Goal: Use online tool/utility: Utilize a website feature to perform a specific function

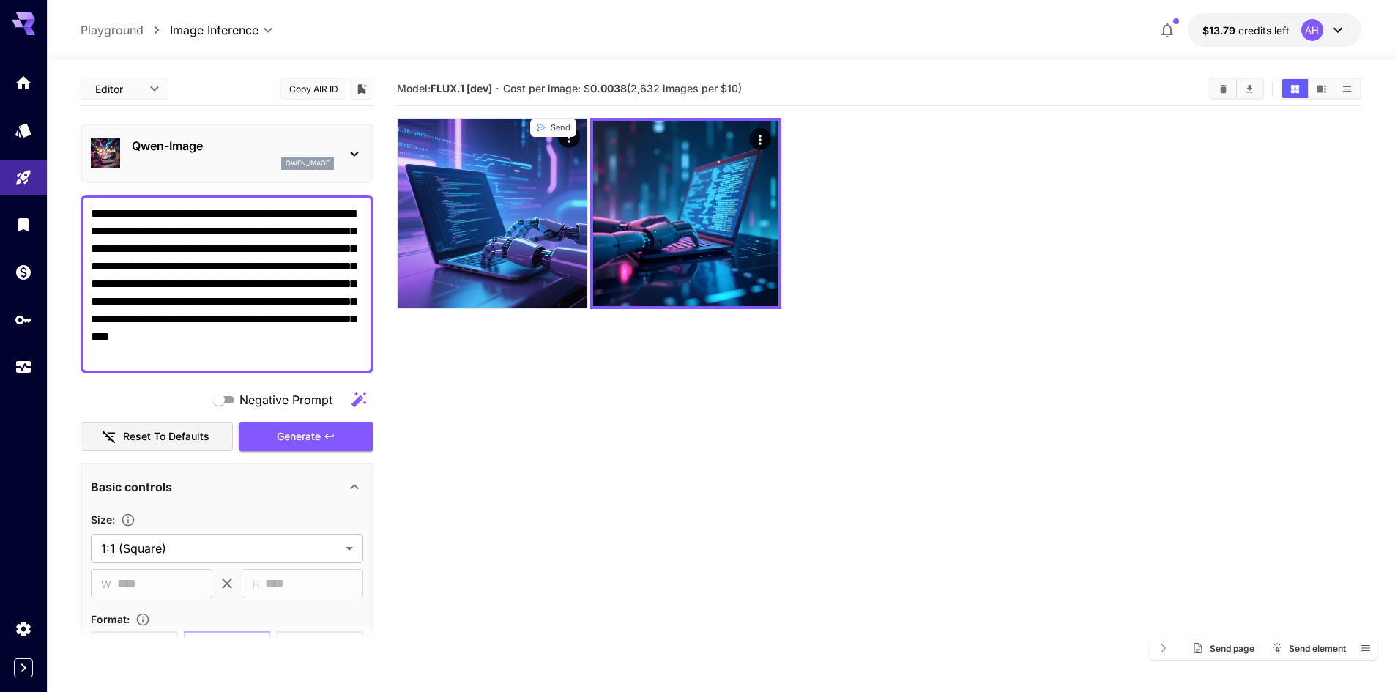
click at [538, 171] on img at bounding box center [493, 214] width 190 height 190
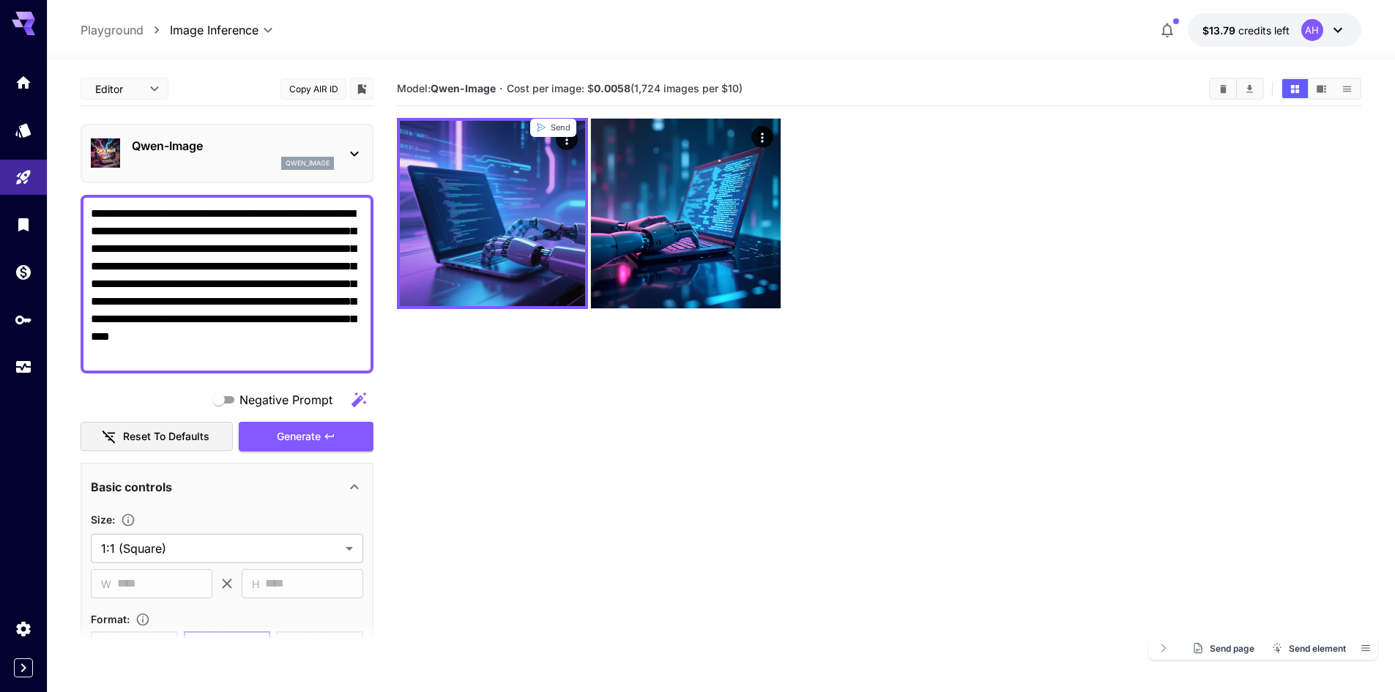
click at [538, 171] on img at bounding box center [492, 213] width 185 height 185
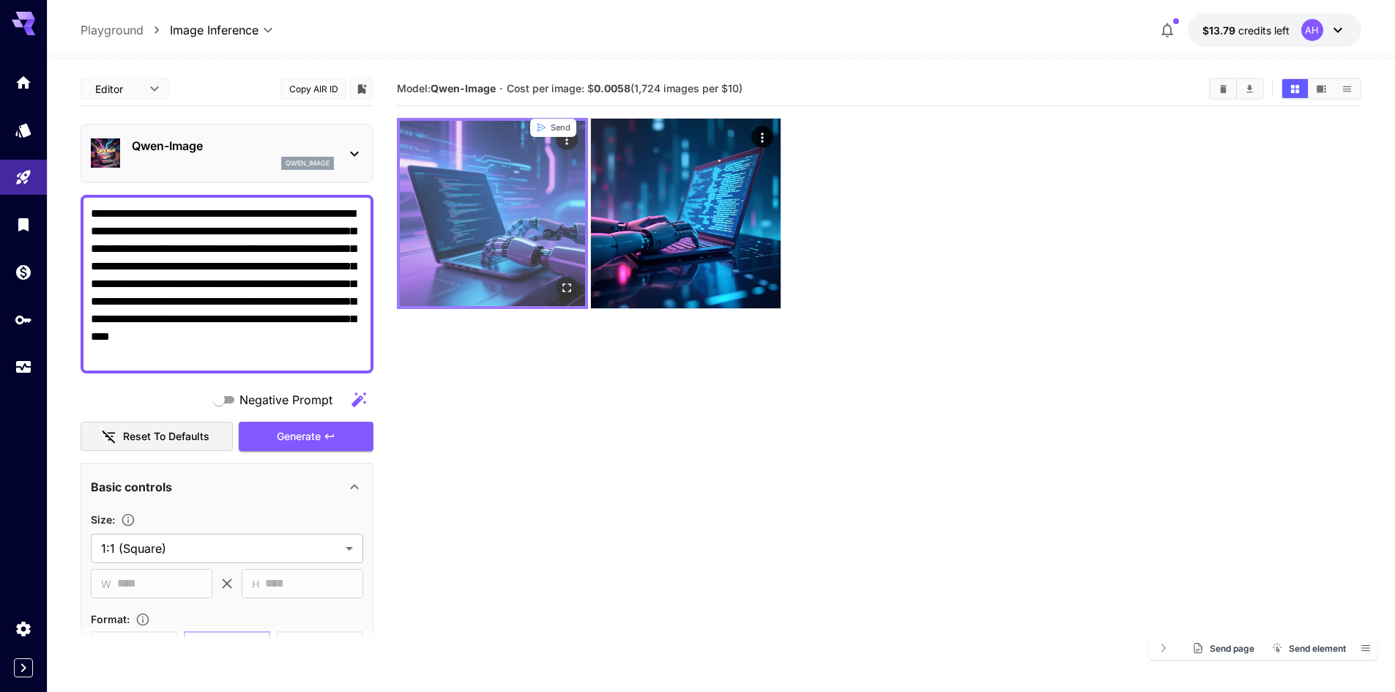
drag, startPoint x: 0, startPoint y: 0, endPoint x: 538, endPoint y: 171, distance: 564.3
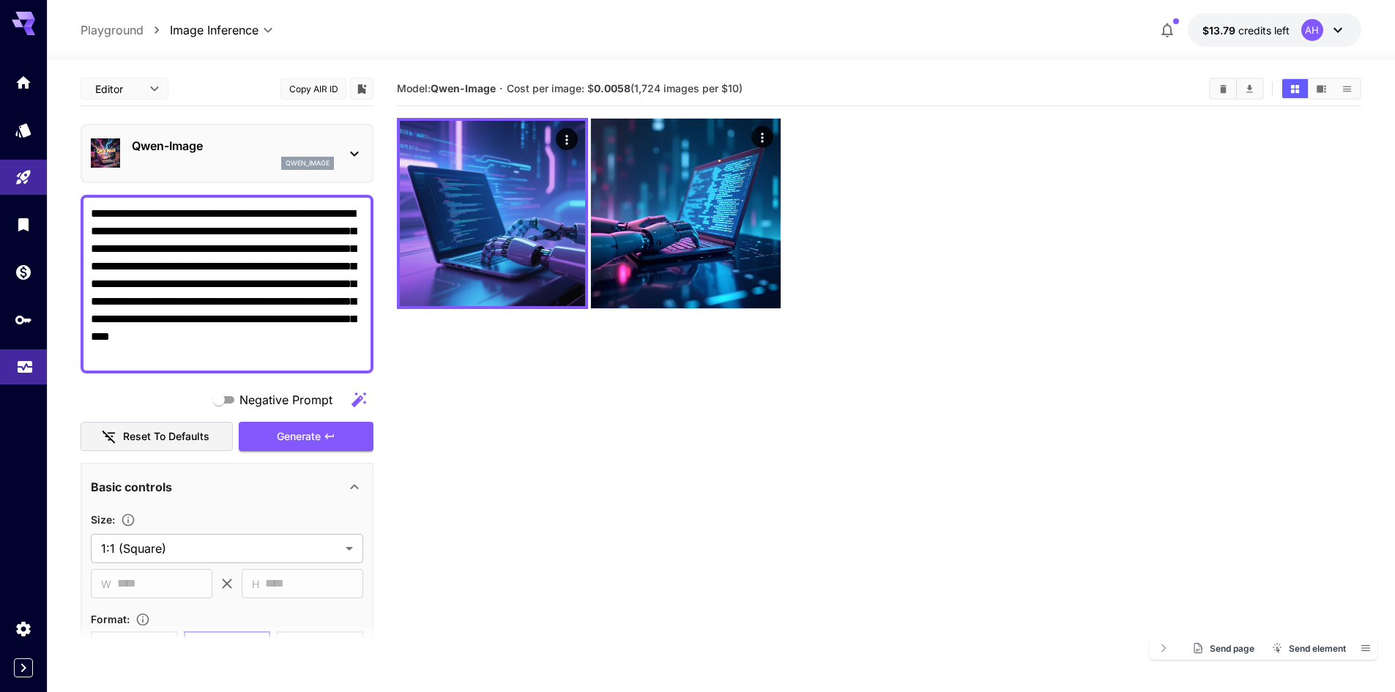
click at [17, 368] on icon "Usage" at bounding box center [25, 363] width 18 height 18
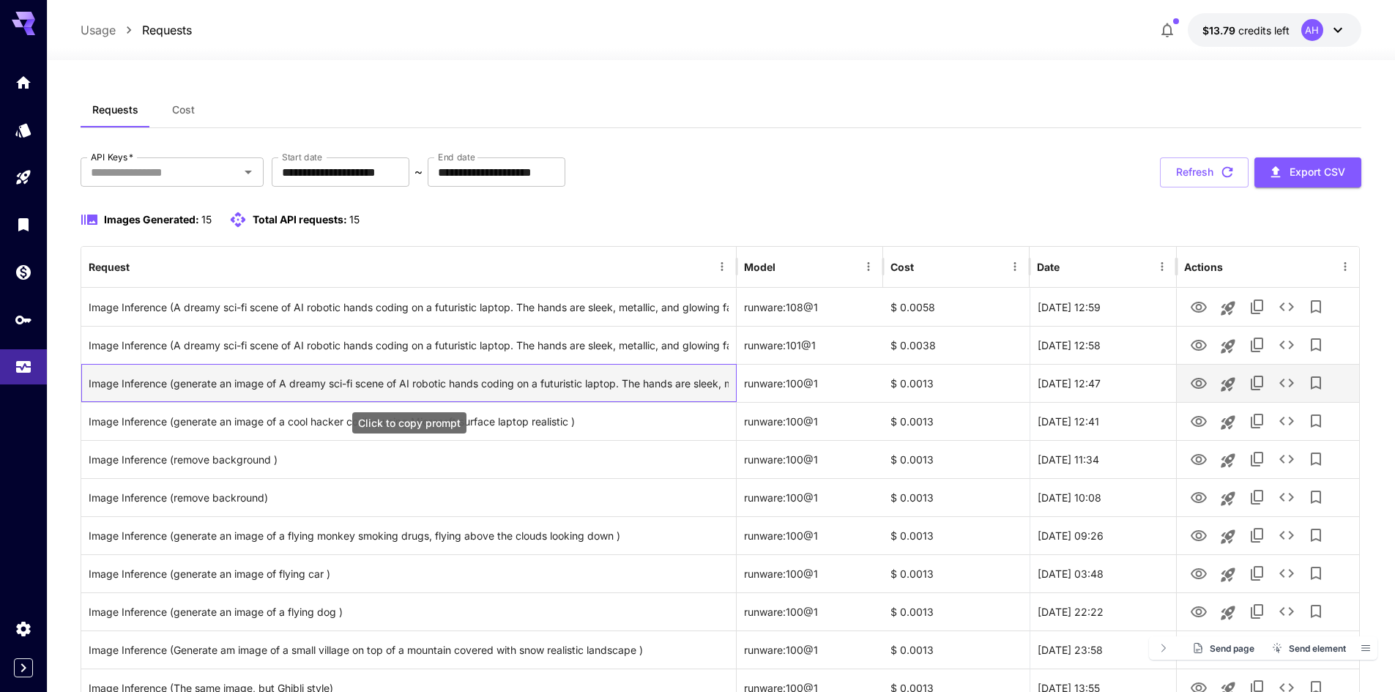
click at [683, 384] on div "Image Inference (generate an image of A dreamy sci-fi scene of AI robotic hands…" at bounding box center [409, 383] width 640 height 37
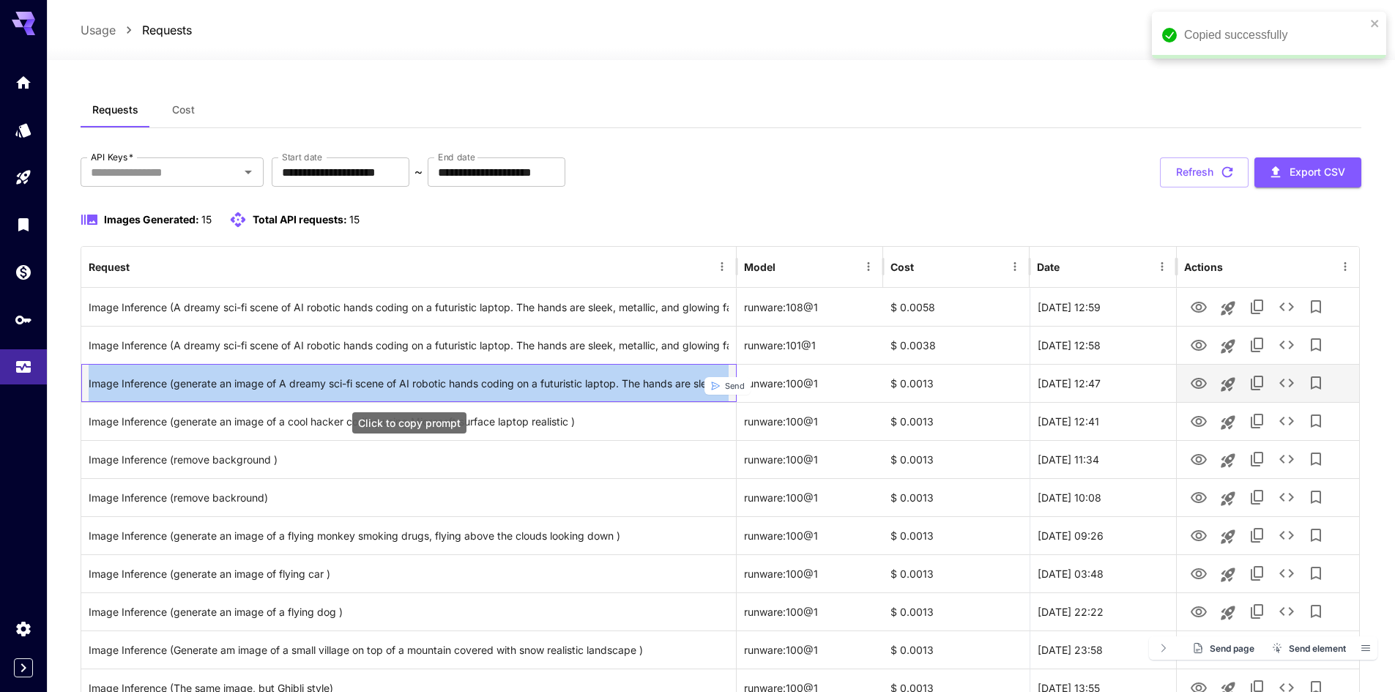
click at [683, 384] on div "Image Inference (generate an image of A dreamy sci-fi scene of AI robotic hands…" at bounding box center [409, 383] width 640 height 37
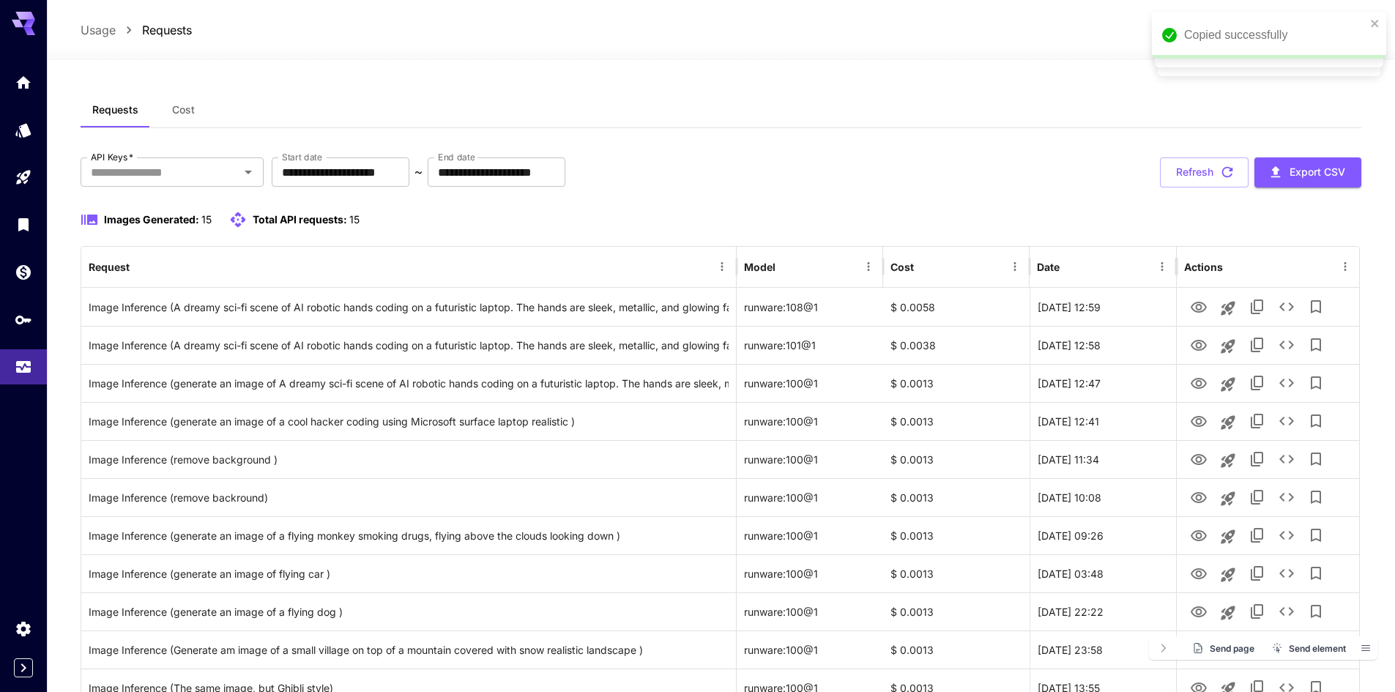
click at [844, 210] on div "**********" at bounding box center [721, 527] width 1281 height 741
